Goal: Entertainment & Leisure: Consume media (video, audio)

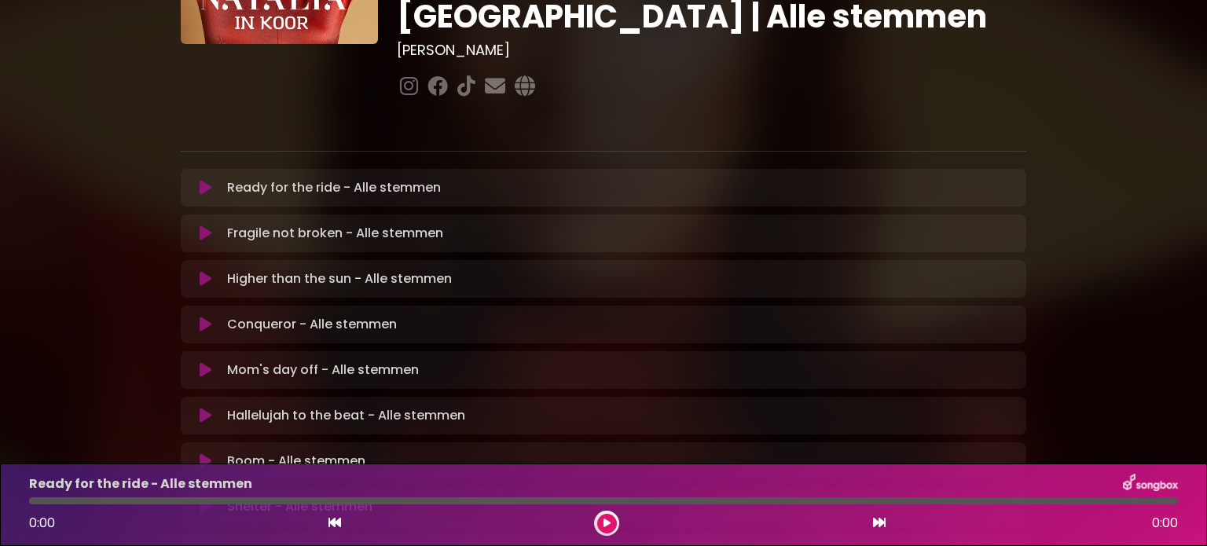
scroll to position [236, 0]
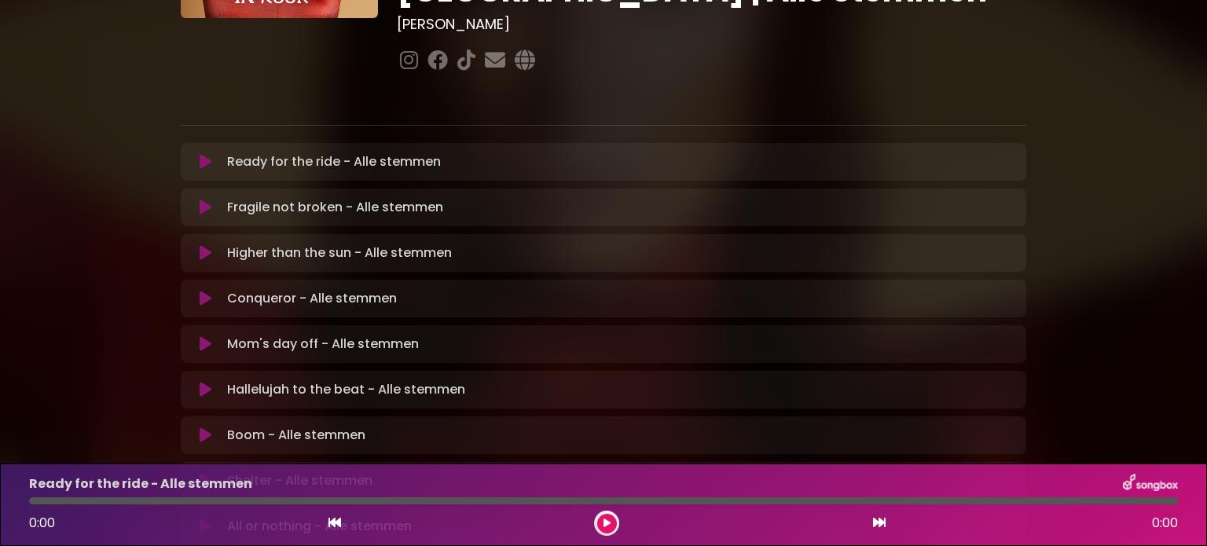
click at [202, 382] on icon at bounding box center [206, 390] width 12 height 16
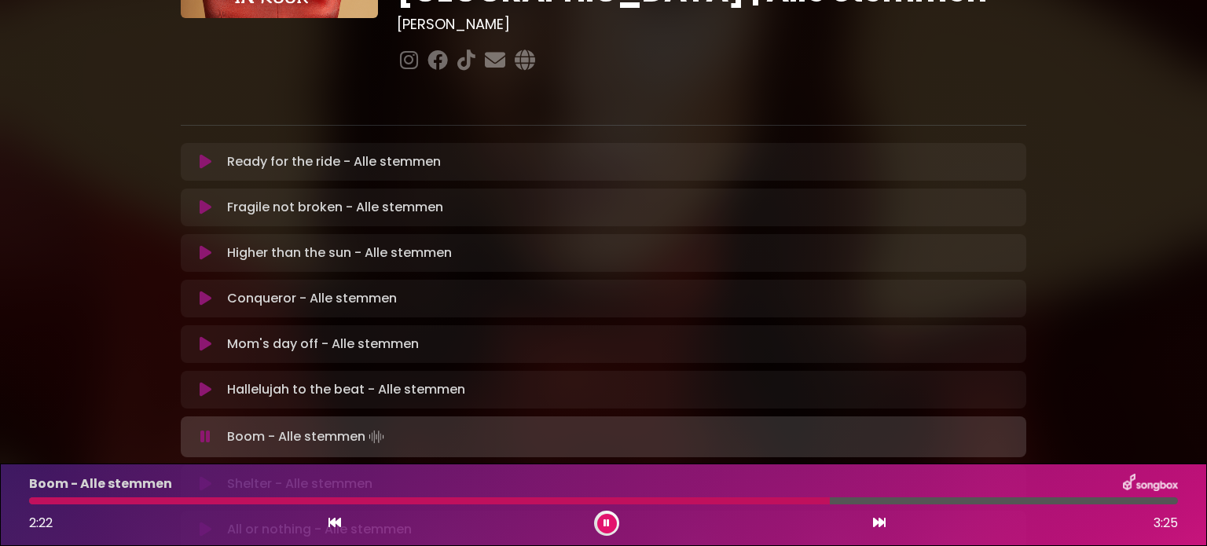
click at [204, 429] on icon at bounding box center [205, 437] width 10 height 16
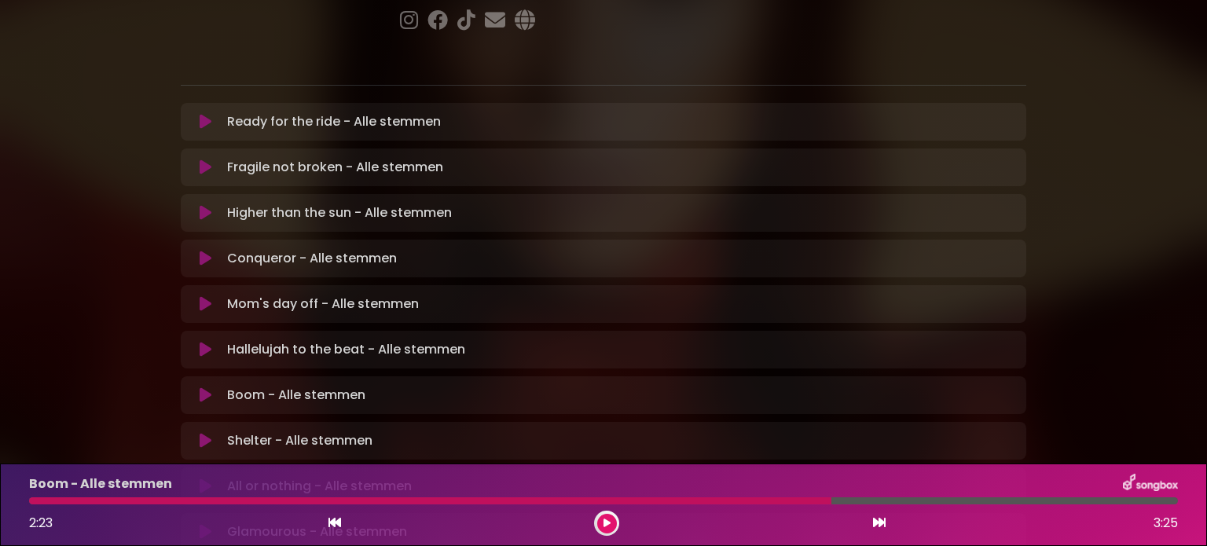
scroll to position [314, 0]
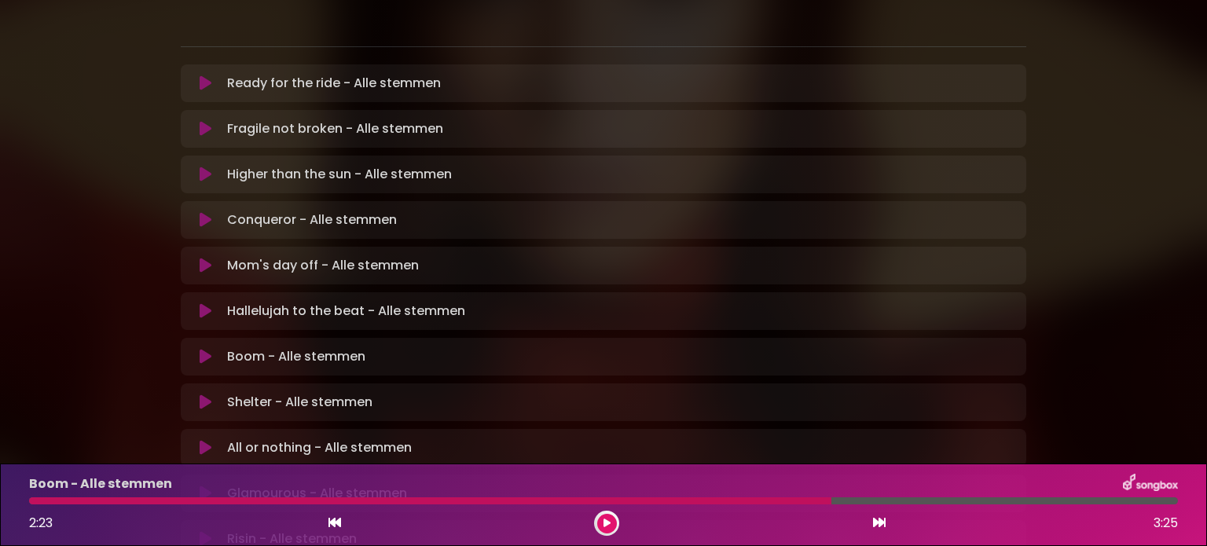
click at [201, 349] on icon at bounding box center [206, 357] width 12 height 16
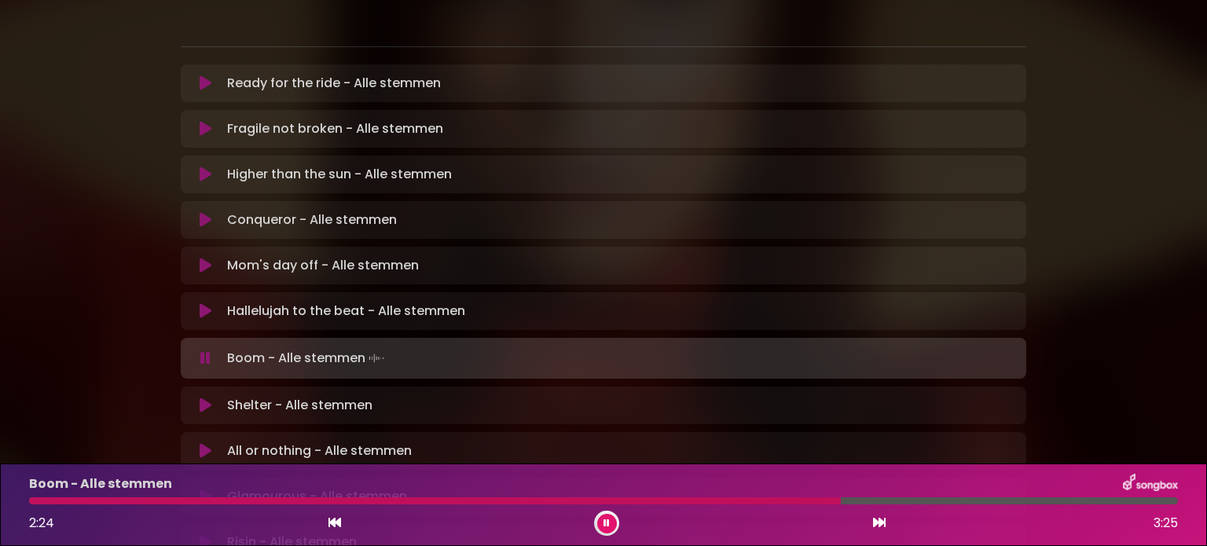
click at [111, 497] on div "Boom - Alle stemmen 2:24 3:25" at bounding box center [604, 505] width 1168 height 62
click at [331, 518] on icon at bounding box center [335, 522] width 13 height 13
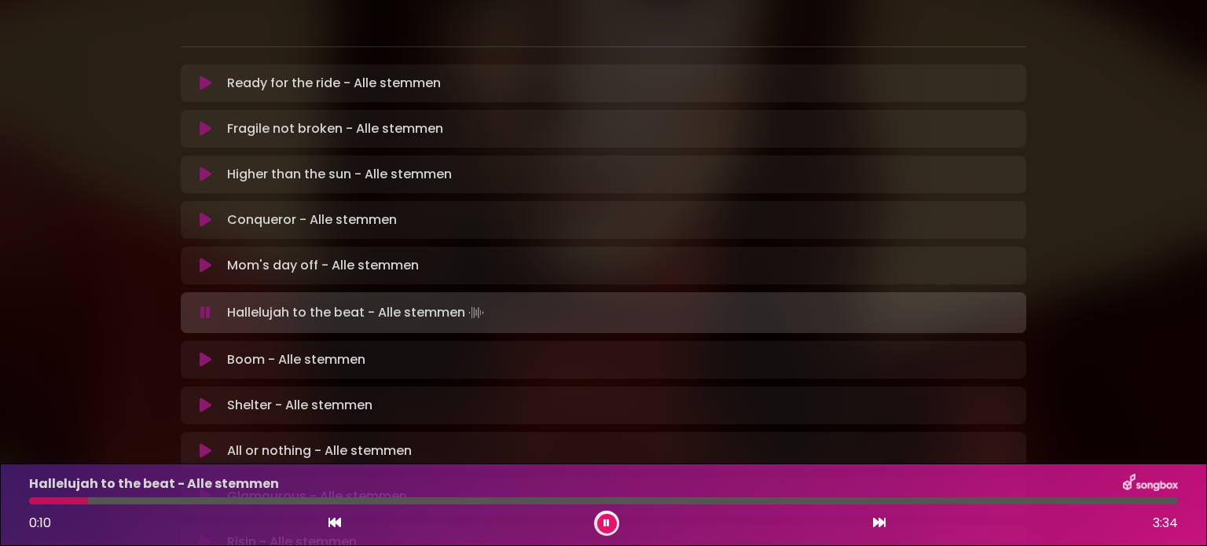
click at [204, 352] on icon at bounding box center [206, 360] width 12 height 16
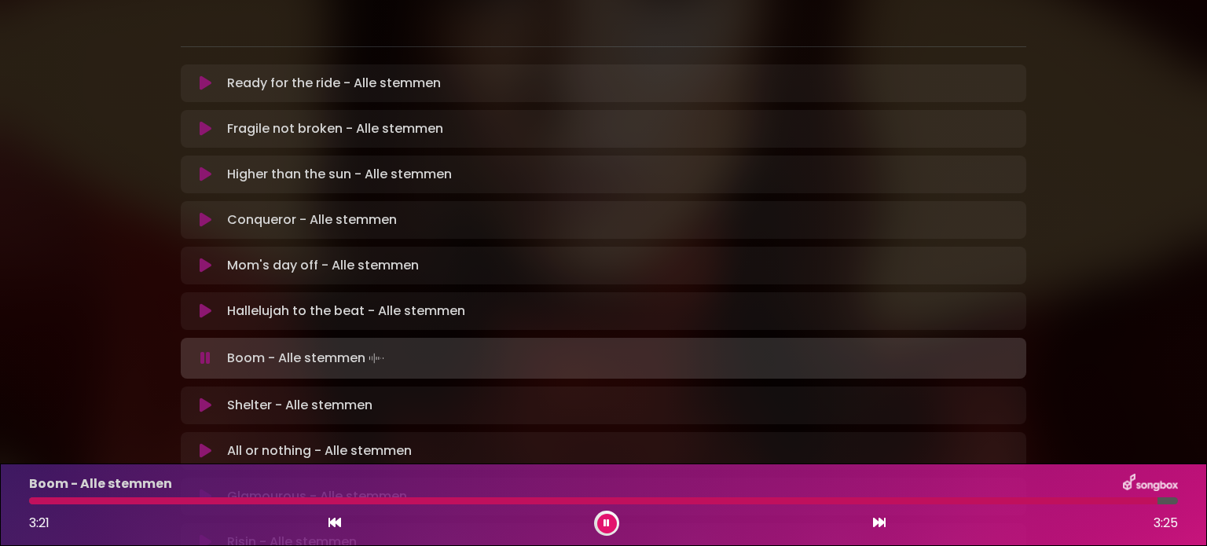
click at [205, 398] on icon at bounding box center [206, 406] width 12 height 16
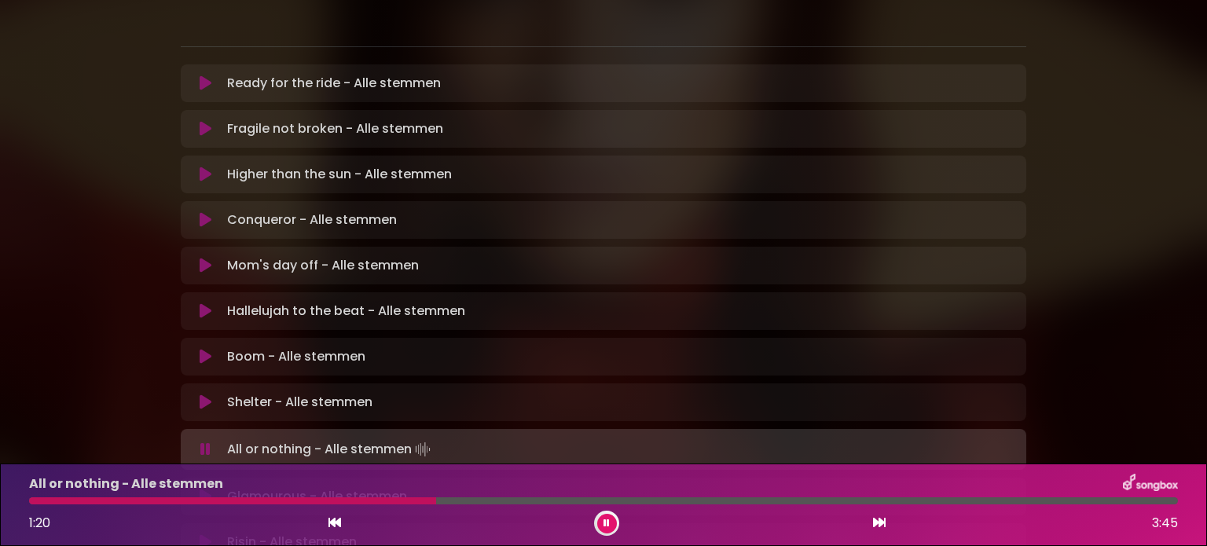
click at [209, 442] on icon at bounding box center [205, 450] width 10 height 16
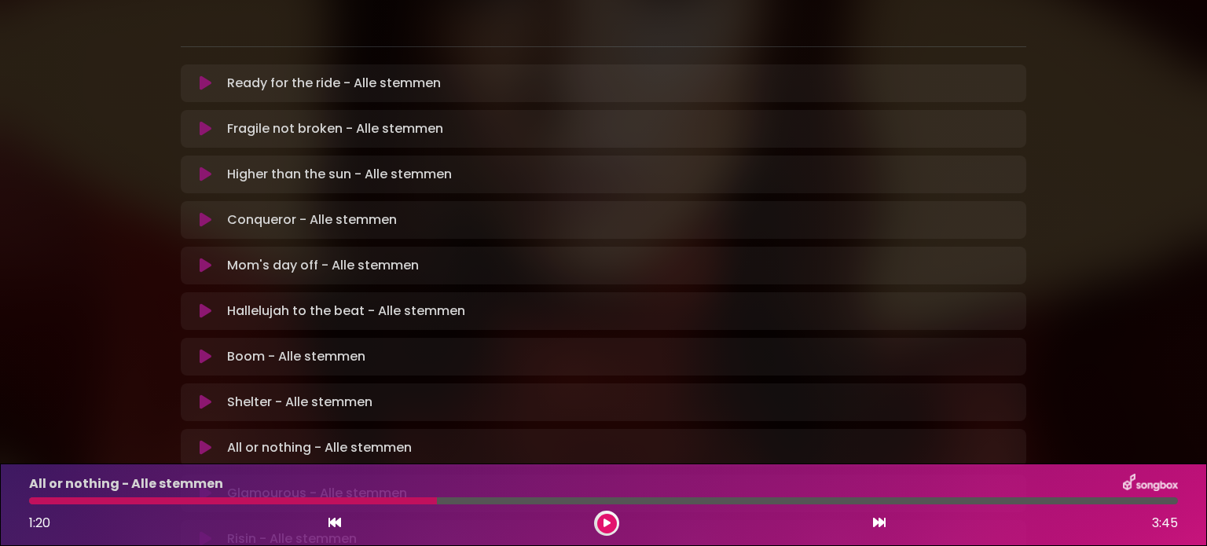
click at [215, 440] on button at bounding box center [205, 448] width 31 height 16
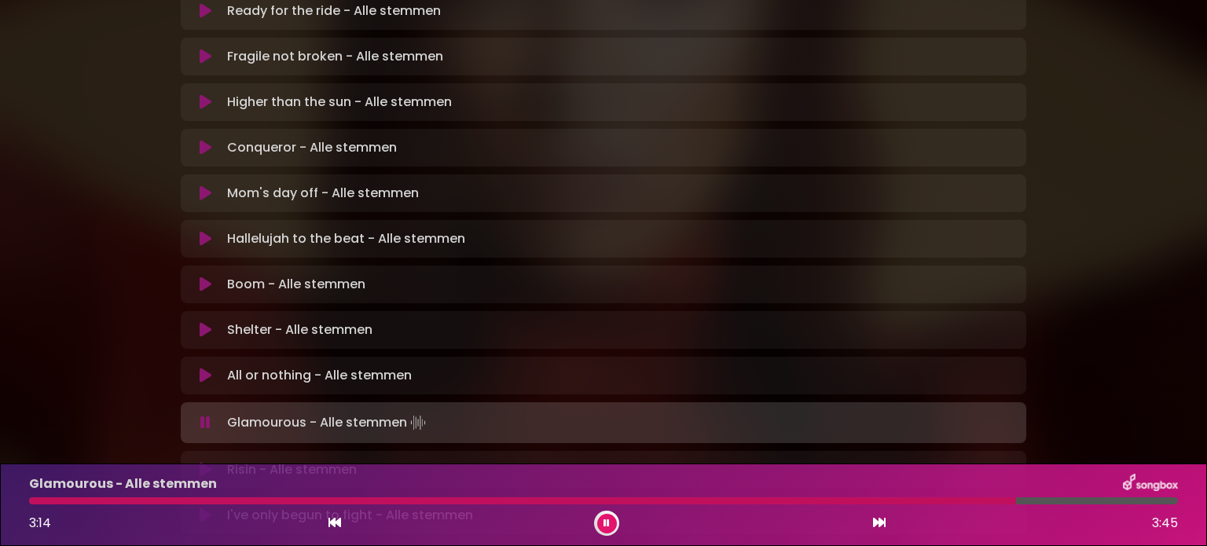
scroll to position [499, 0]
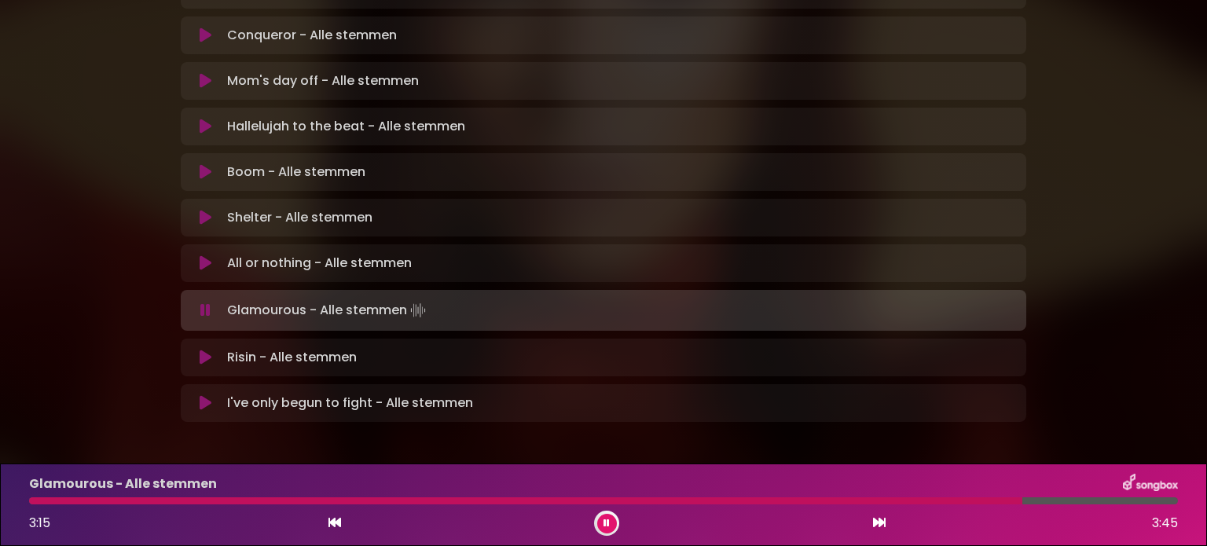
drag, startPoint x: 204, startPoint y: 298, endPoint x: 187, endPoint y: 310, distance: 21.4
click at [204, 350] on icon at bounding box center [206, 358] width 12 height 16
